Goal: Information Seeking & Learning: Learn about a topic

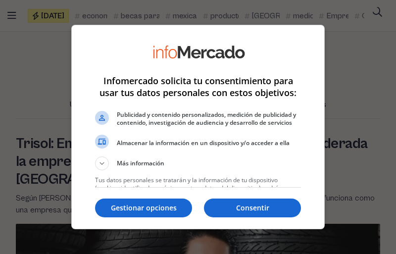
click at [198, 127] on li "Publicidad y contenido personalizados, medición de publicidad y contenido, inve…" at bounding box center [198, 121] width 206 height 26
